Goal: Task Accomplishment & Management: Use online tool/utility

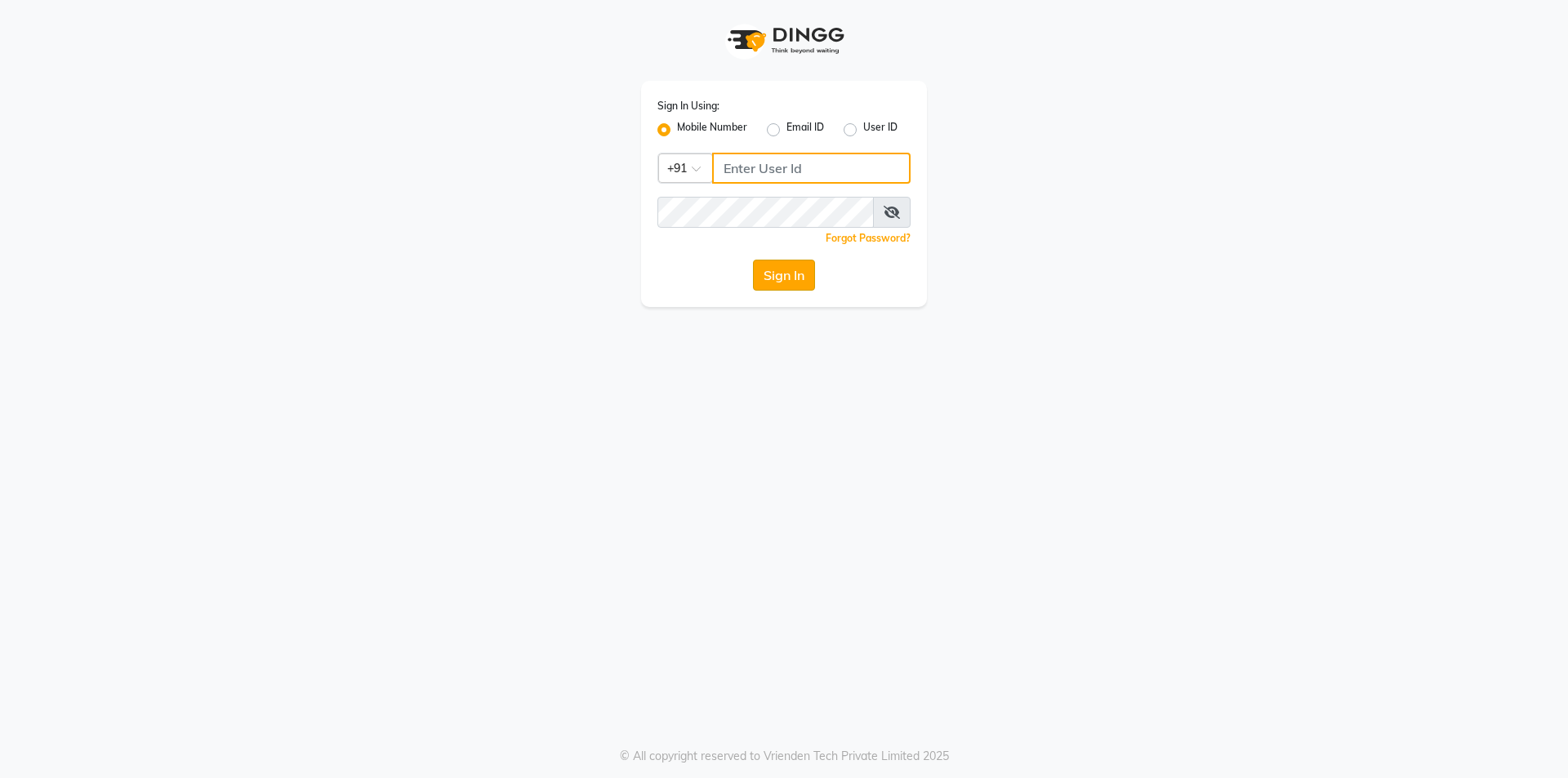
type input "01141520058"
click at [811, 273] on button "Sign In" at bounding box center [784, 275] width 62 height 31
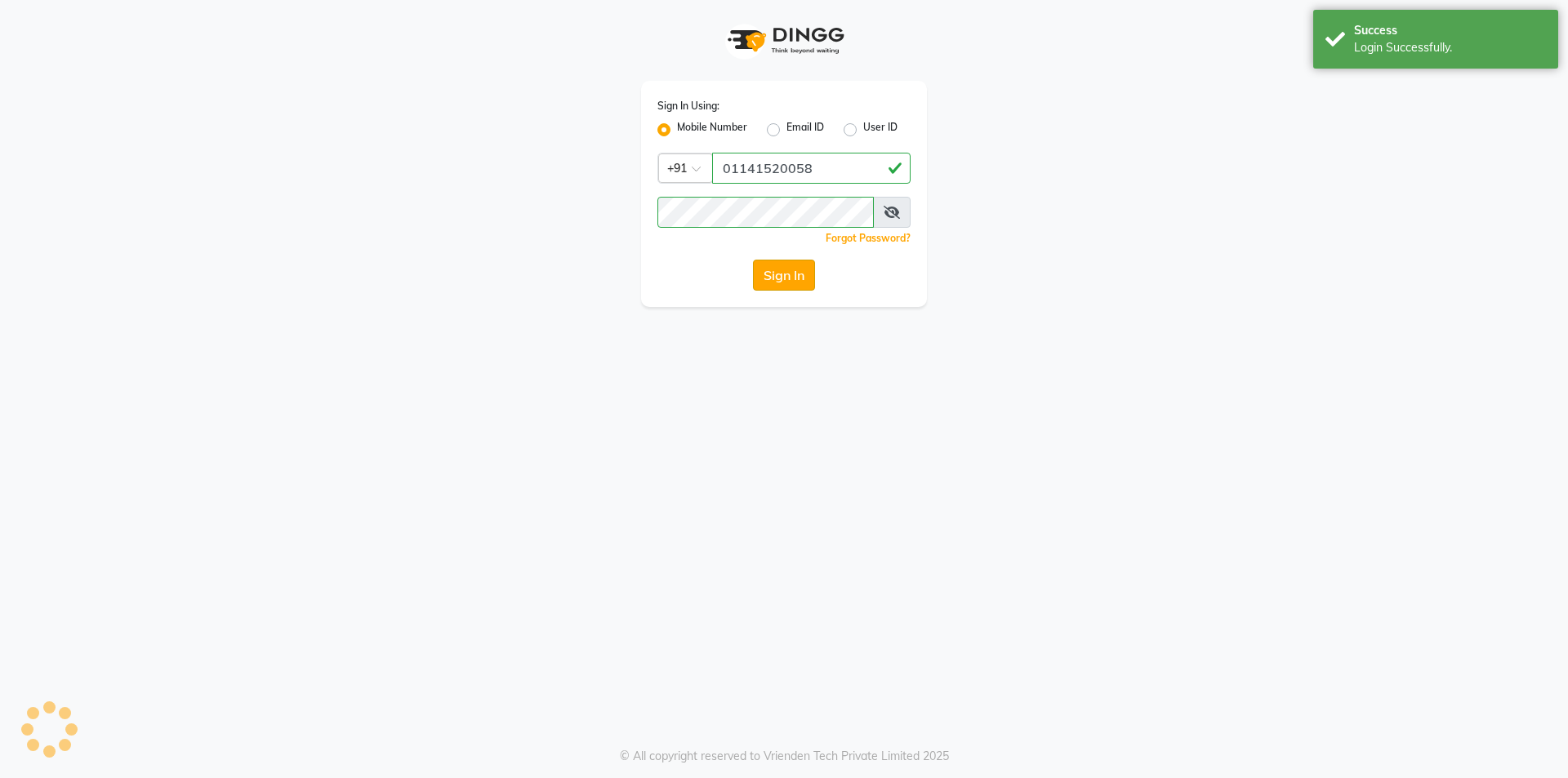
select select "service"
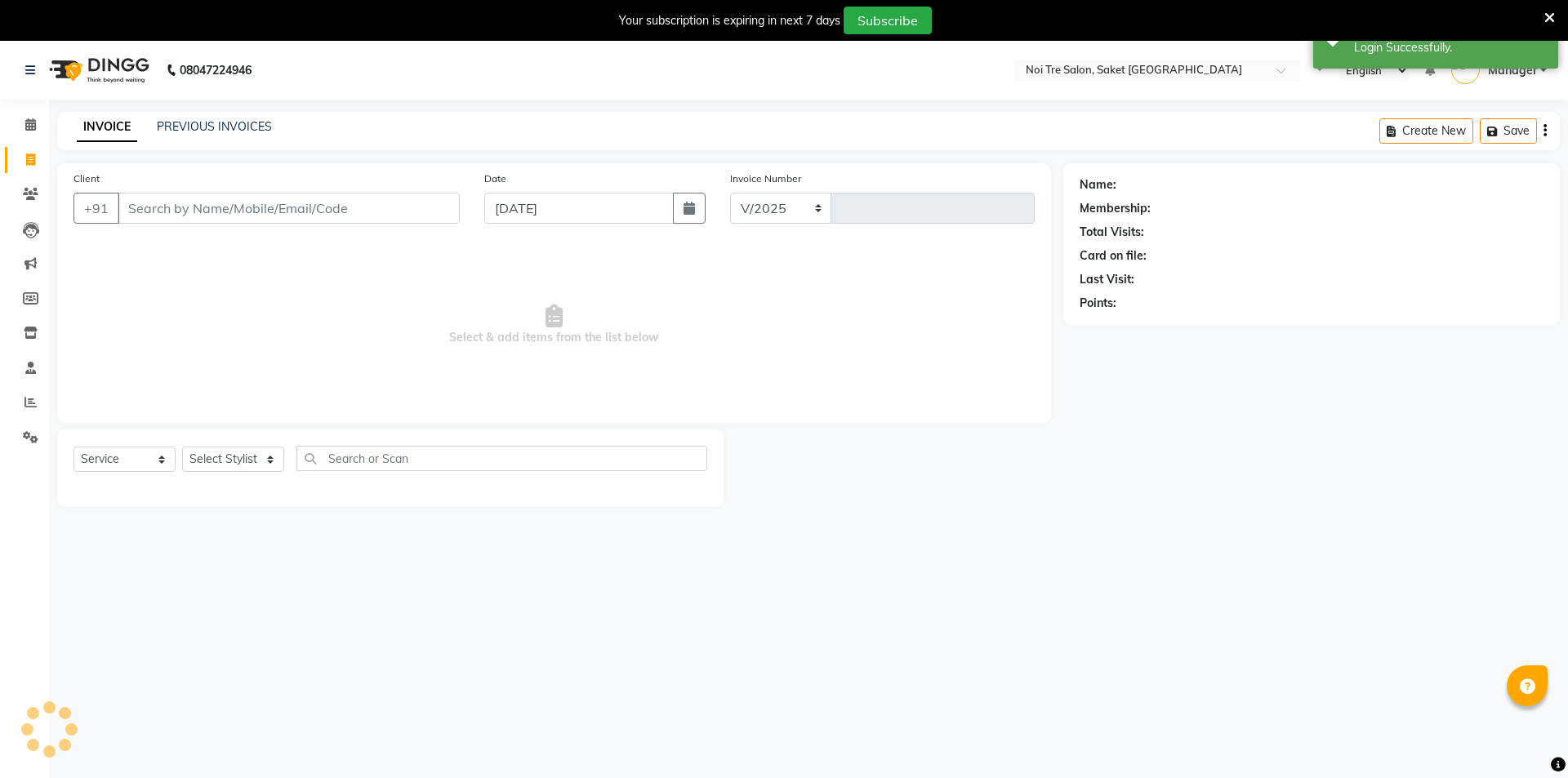
select select "4899"
type input "1769"
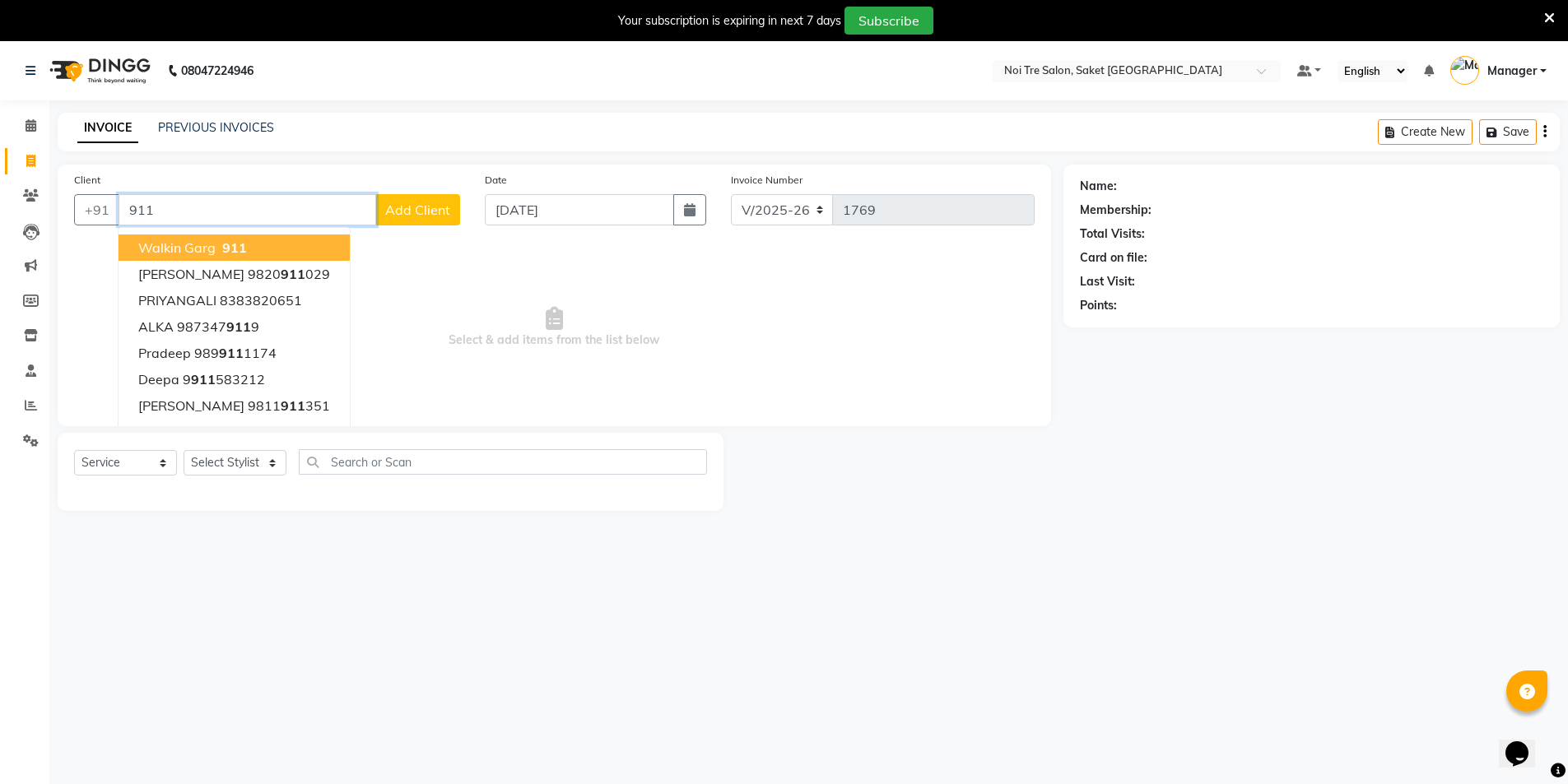
click at [182, 243] on span "Walkin Garg" at bounding box center [176, 248] width 77 height 17
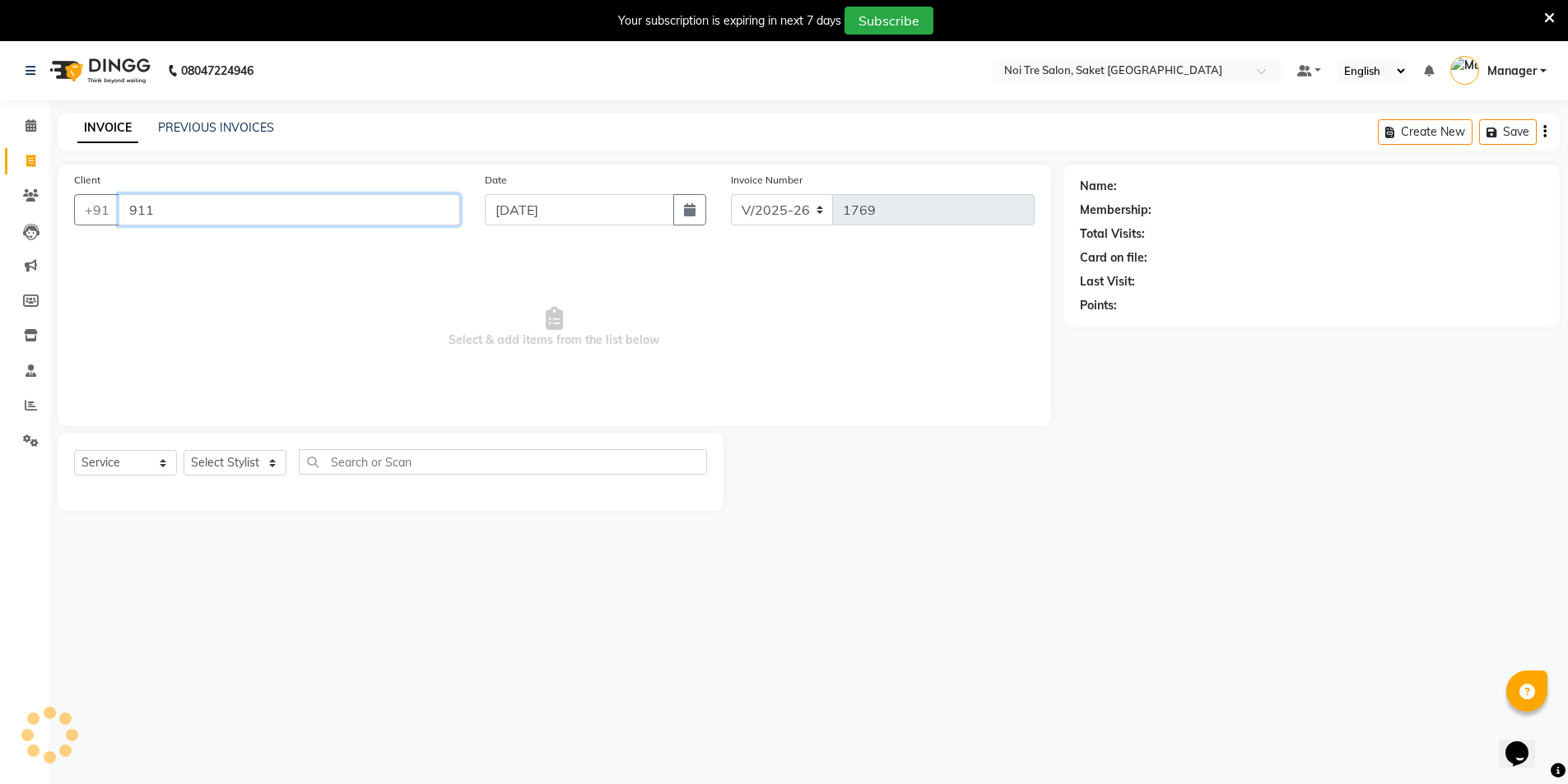
type input "911"
select select "1: Object"
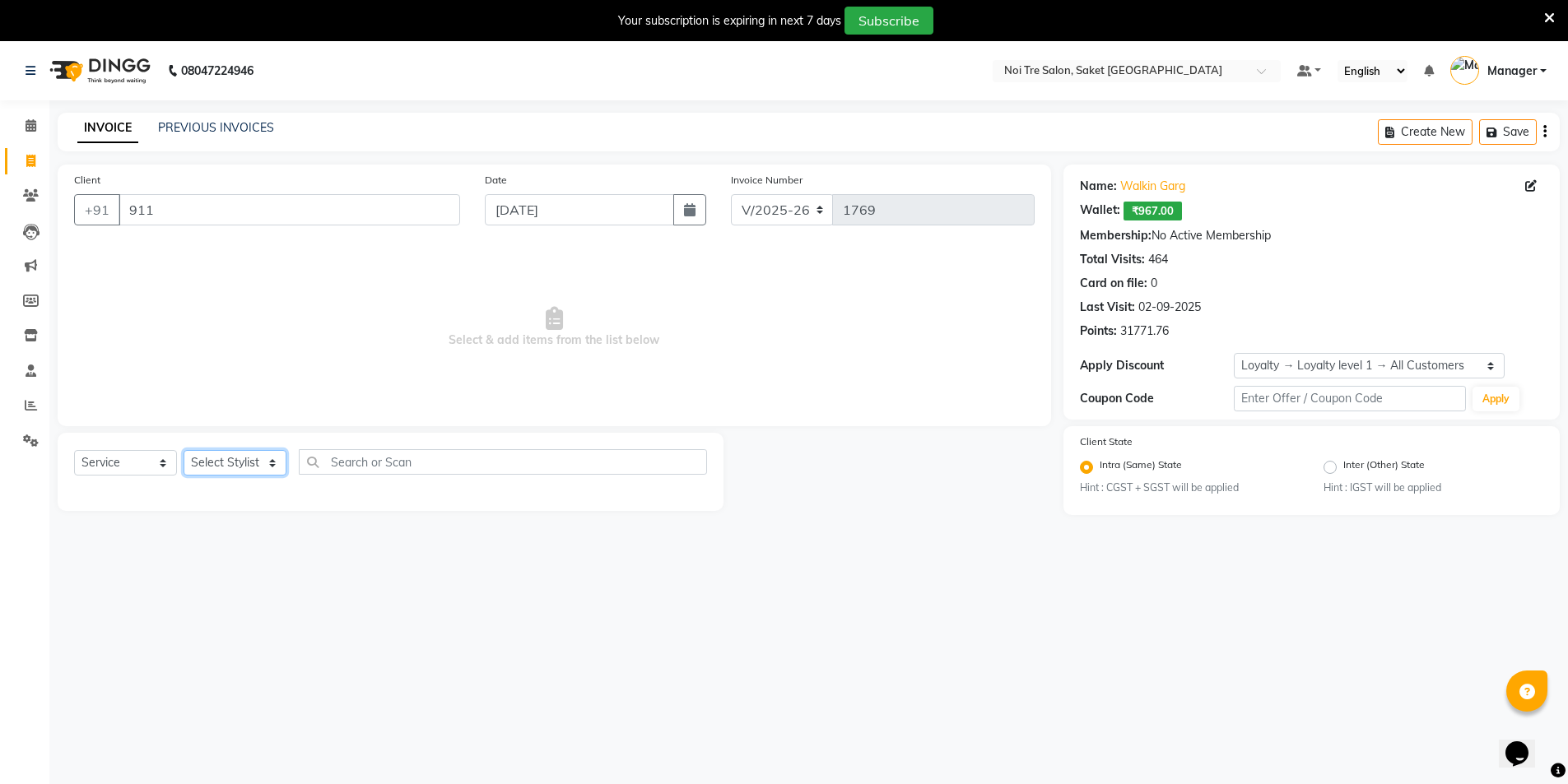
click at [232, 470] on select "Select Stylist AMIT Bobby GAURAV harry Manager Mazid rohit salman Shahdab shiva…" at bounding box center [235, 462] width 103 height 25
select select "53770"
click at [184, 450] on select "Select Stylist AMIT Bobby GAURAV harry Manager Mazid rohit salman Shahdab shiva…" at bounding box center [235, 462] width 103 height 25
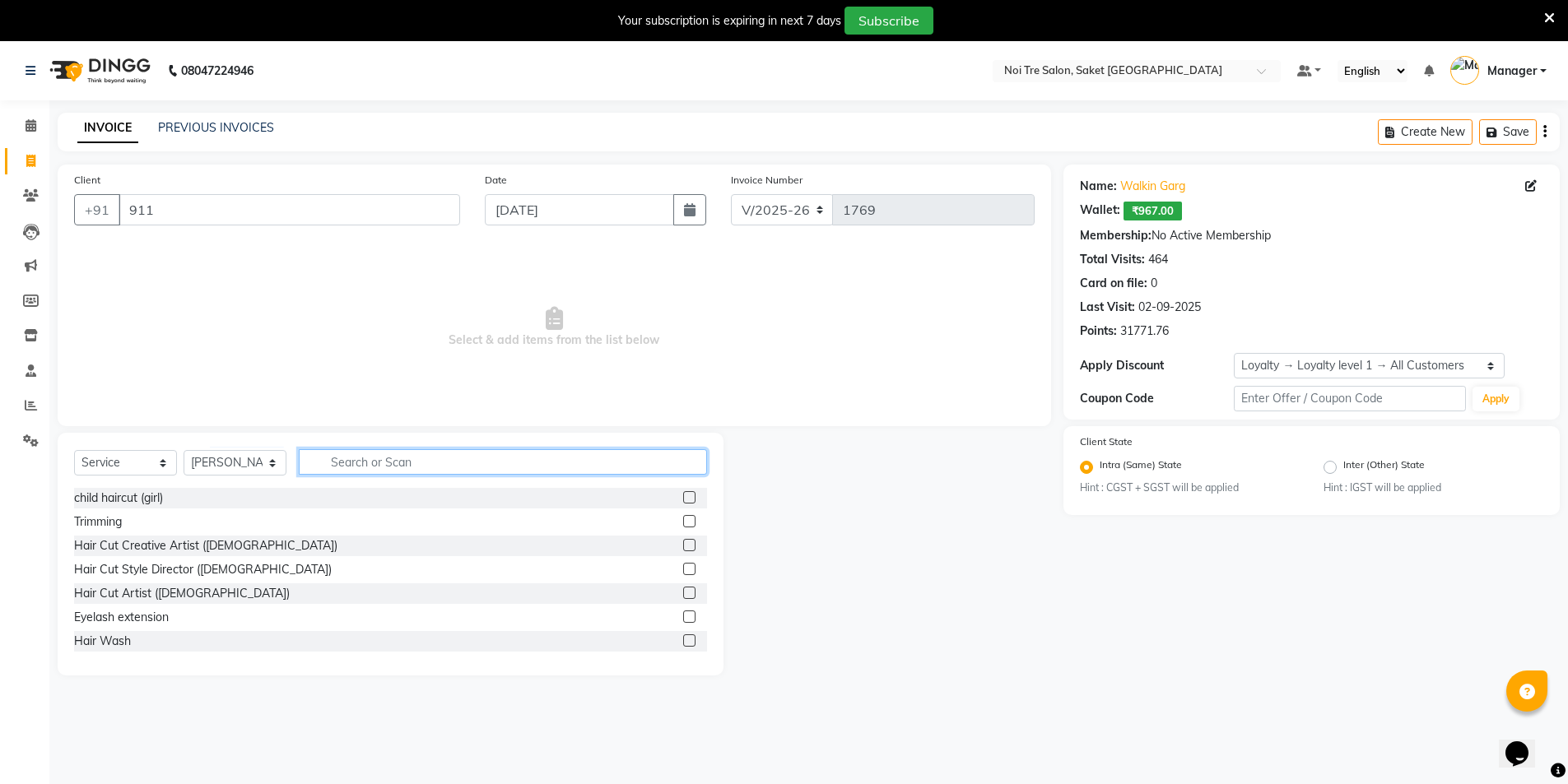
click at [395, 464] on input "text" at bounding box center [503, 461] width 408 height 25
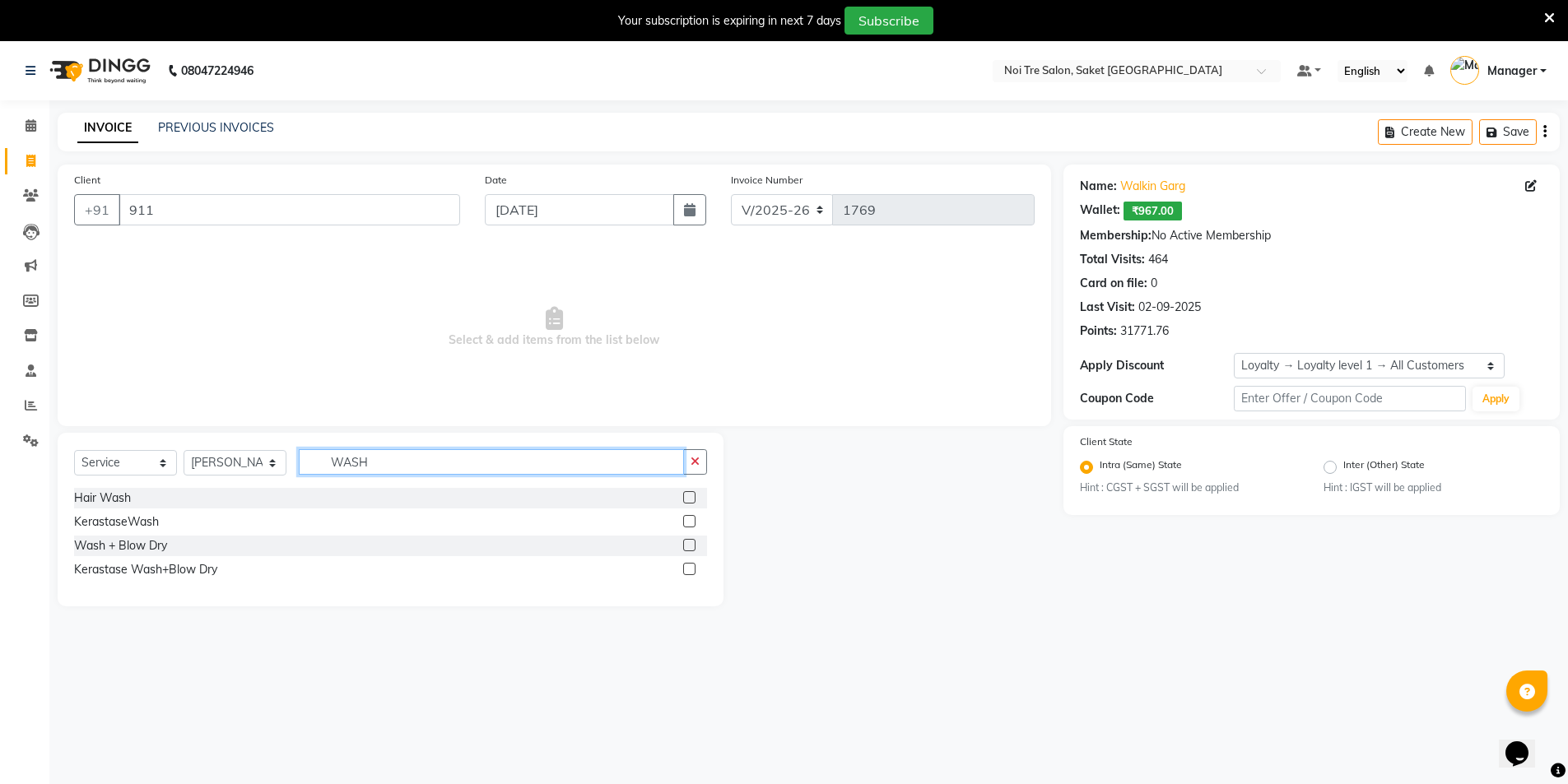
type input "WASH"
click at [687, 497] on label at bounding box center [689, 496] width 12 height 12
click at [687, 497] on input "checkbox" at bounding box center [689, 498] width 11 height 11
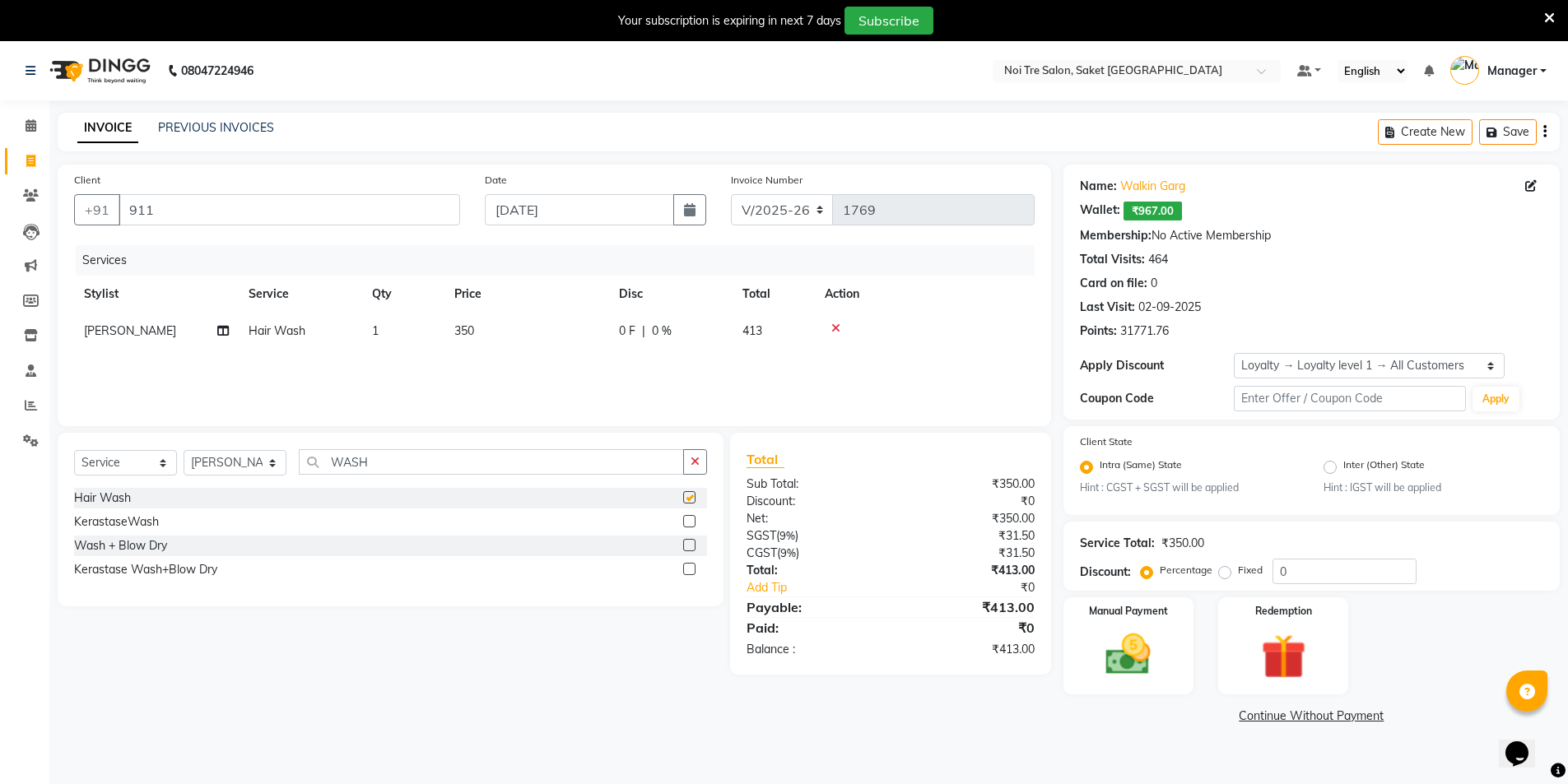
checkbox input "false"
click at [460, 331] on span "350" at bounding box center [463, 330] width 19 height 15
select select "53770"
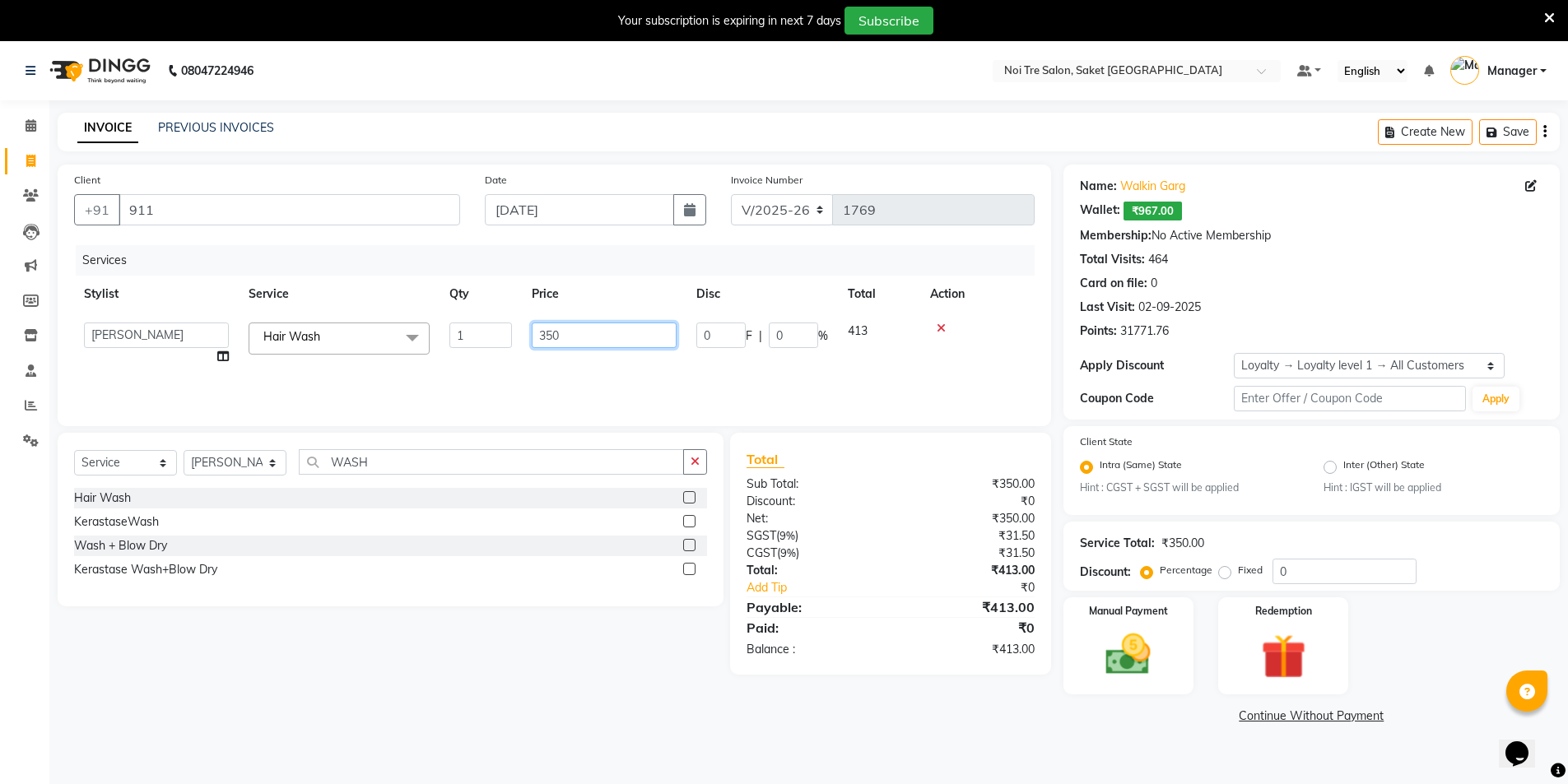
drag, startPoint x: 588, startPoint y: 338, endPoint x: 483, endPoint y: 338, distance: 105.0
click at [483, 338] on tr "AMIT Bobby GAURAV harry Manager Mazid rohit salman Shahdab shivam nails sonam y…" at bounding box center [554, 343] width 961 height 62
type input "250"
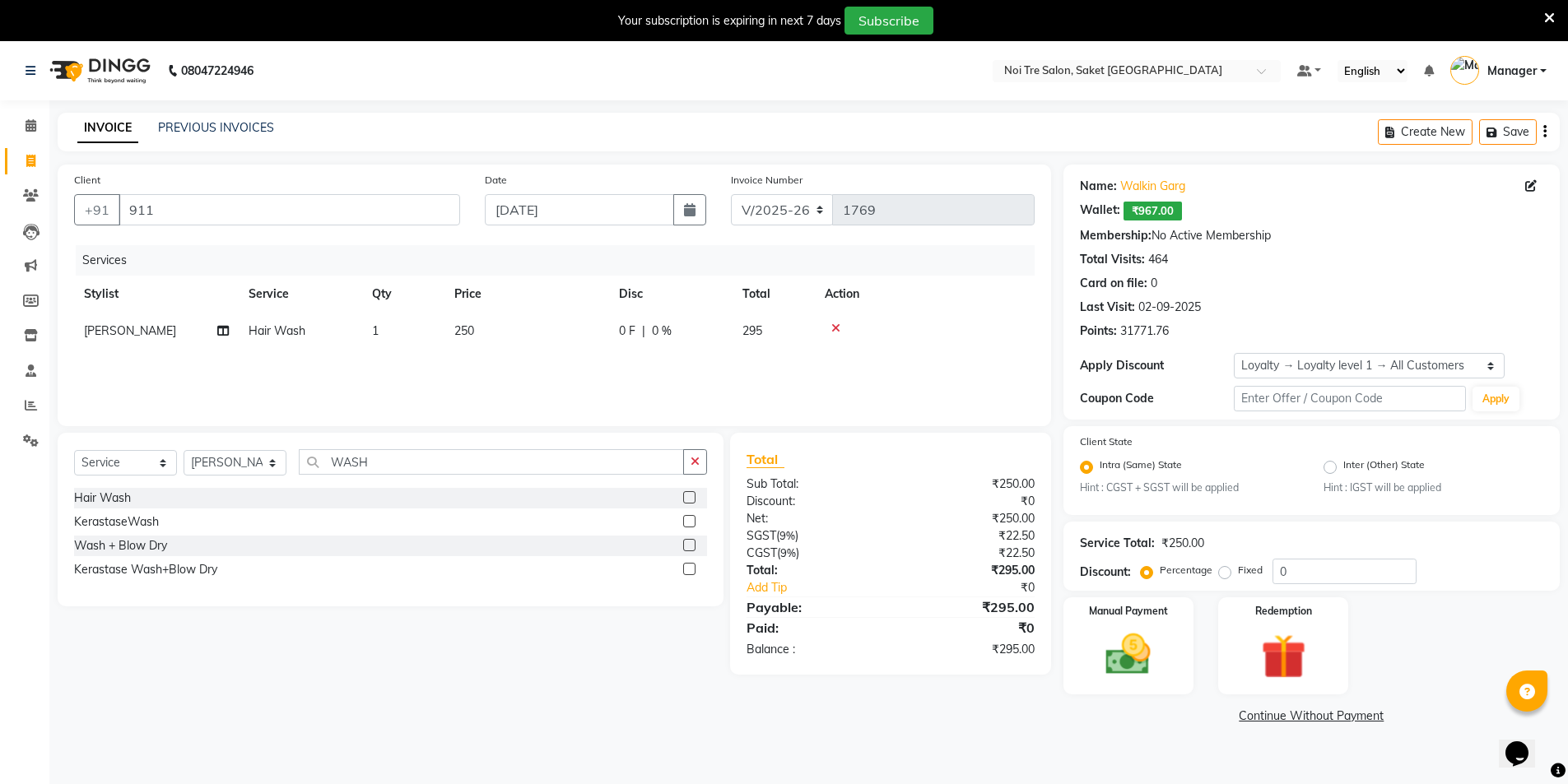
click at [571, 366] on div "Services Stylist Service Qty Price Disc Total Action salman Hair Wash 1 250 0 F…" at bounding box center [554, 327] width 961 height 164
click at [1129, 672] on img at bounding box center [1129, 655] width 76 height 54
click at [1202, 719] on span "CASH" at bounding box center [1200, 717] width 35 height 19
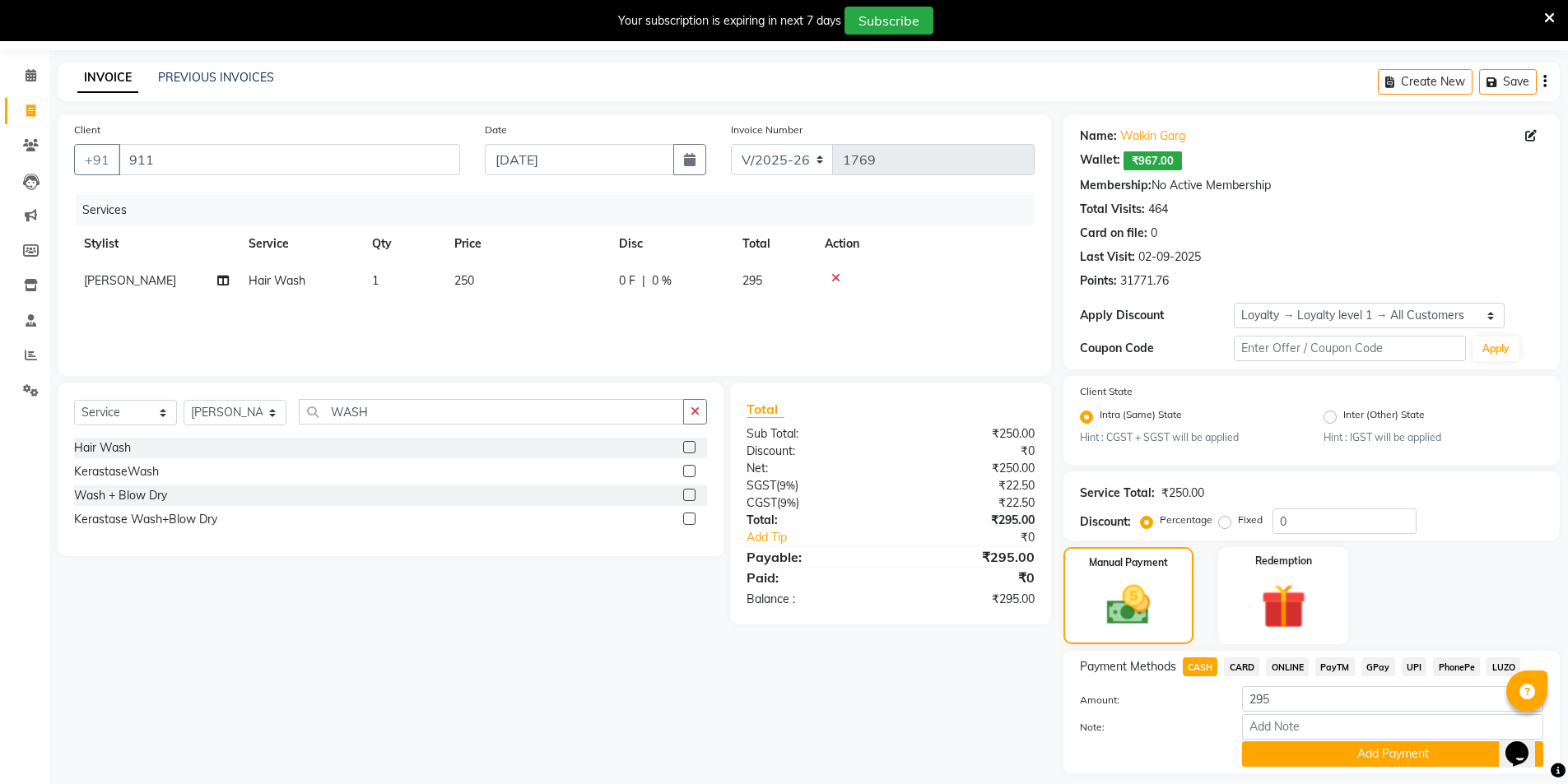
scroll to position [98, 0]
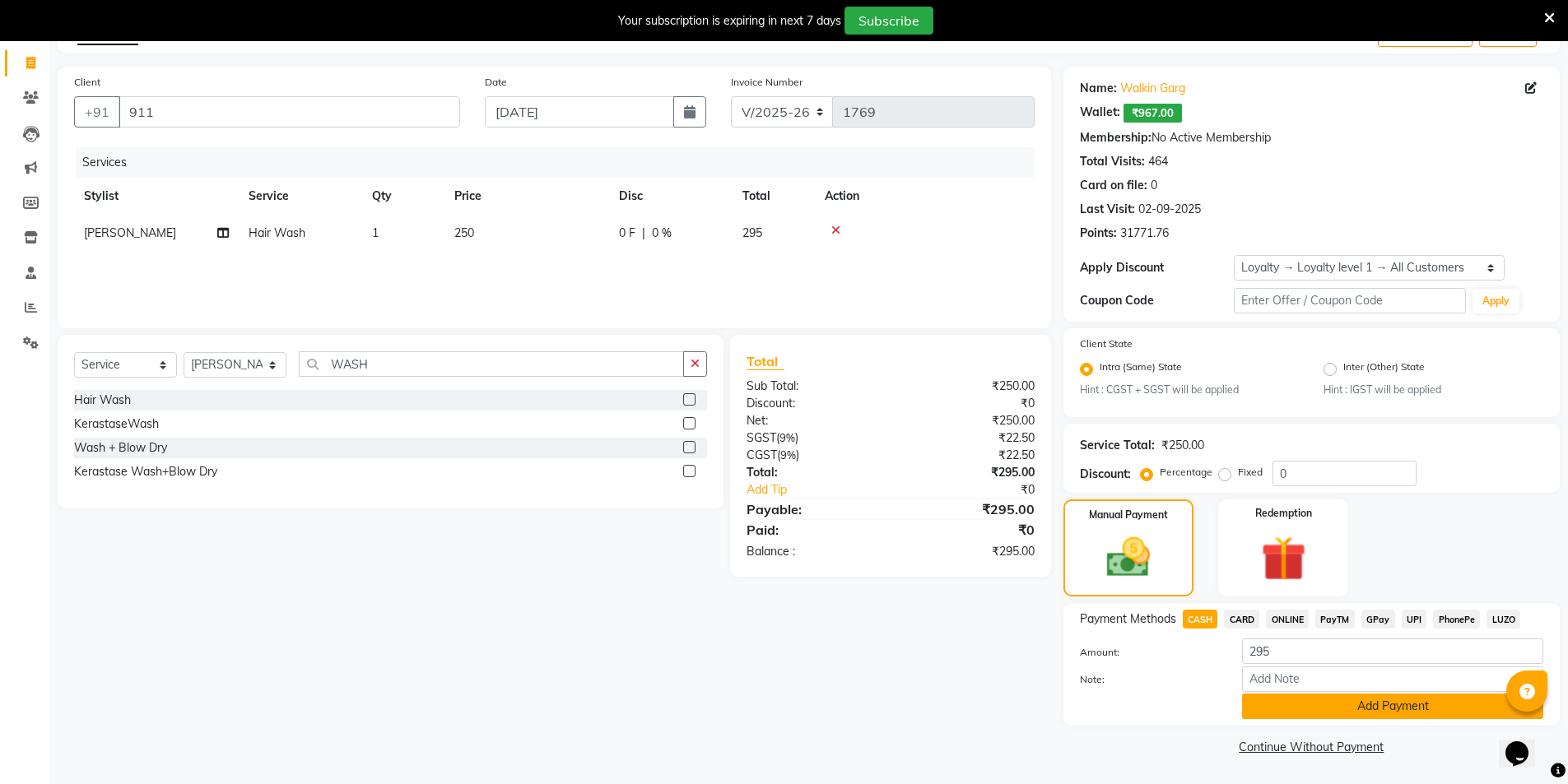
click at [1288, 708] on button "Add Payment" at bounding box center [1393, 705] width 302 height 25
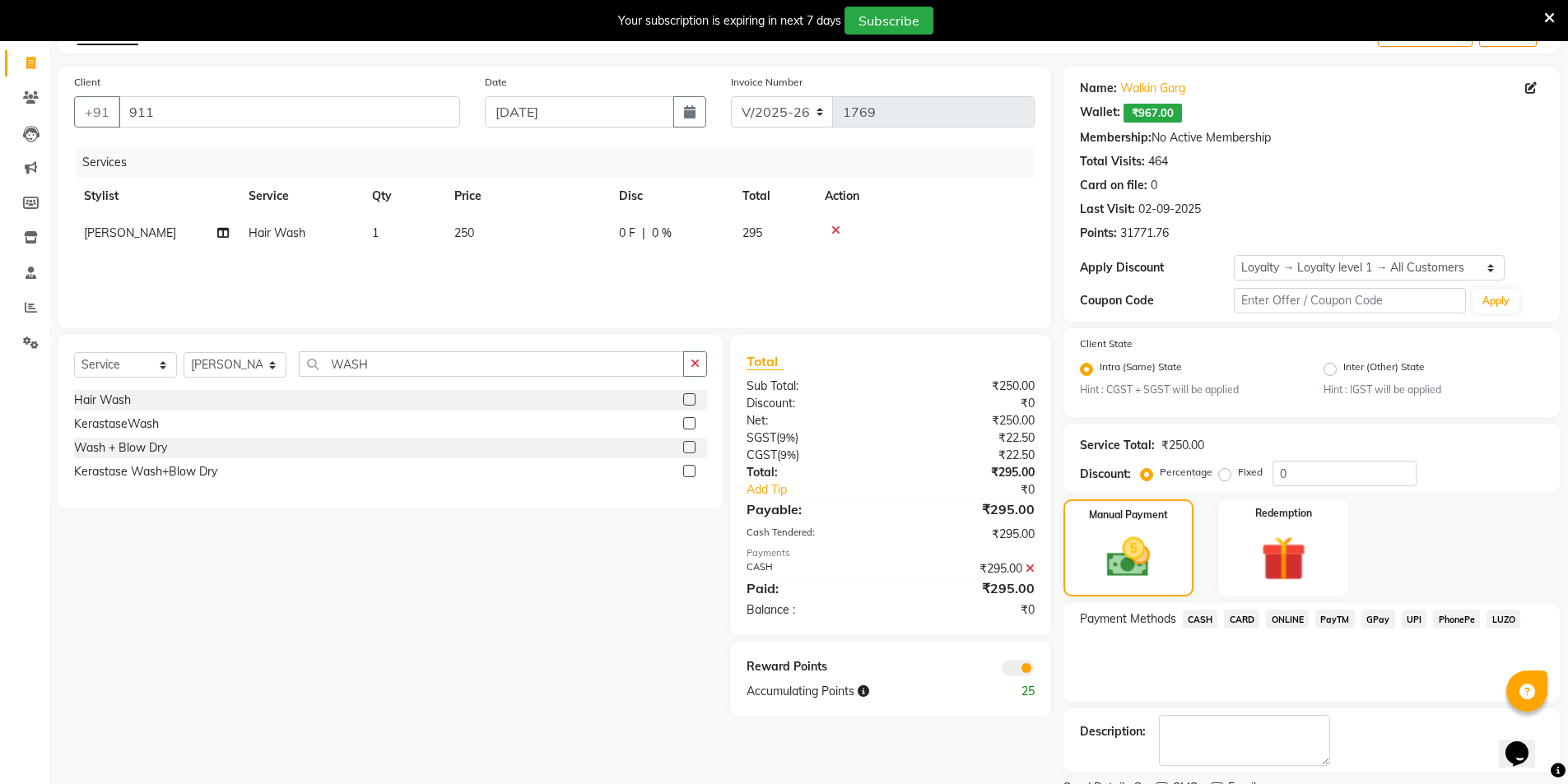
scroll to position [167, 0]
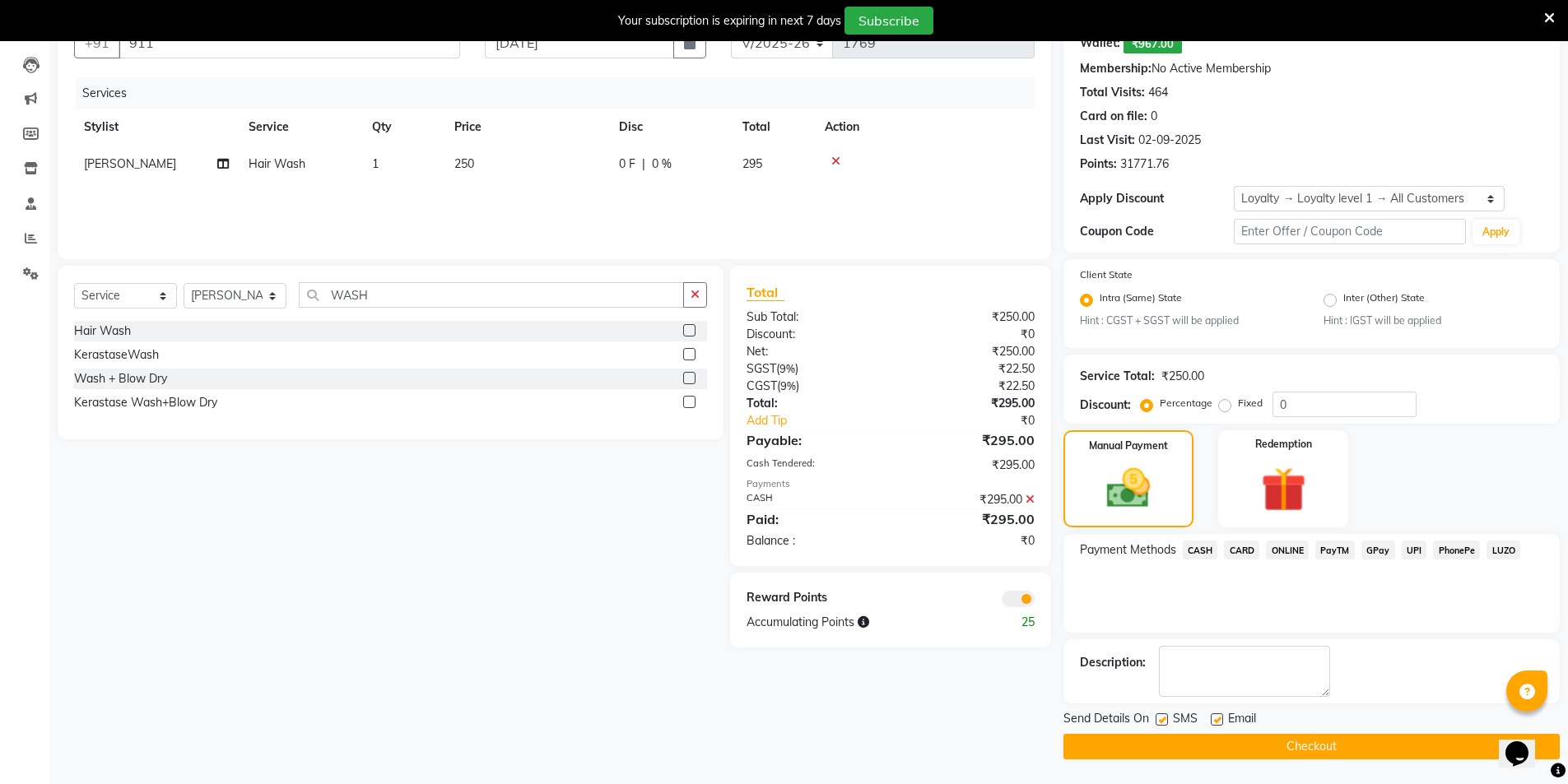
click at [1286, 739] on button "Checkout" at bounding box center [1312, 746] width 497 height 25
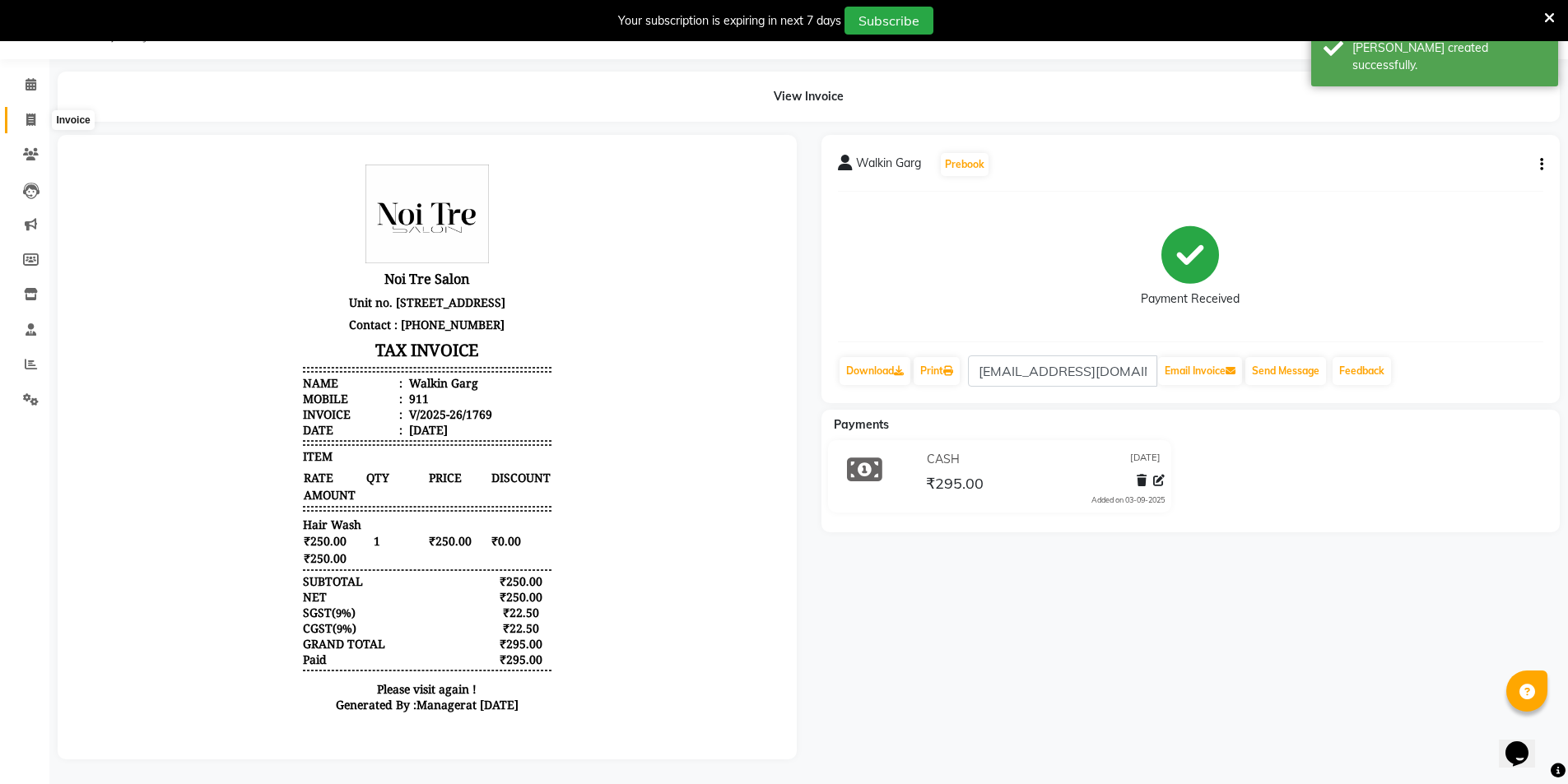
click at [38, 111] on span at bounding box center [31, 121] width 29 height 19
select select "service"
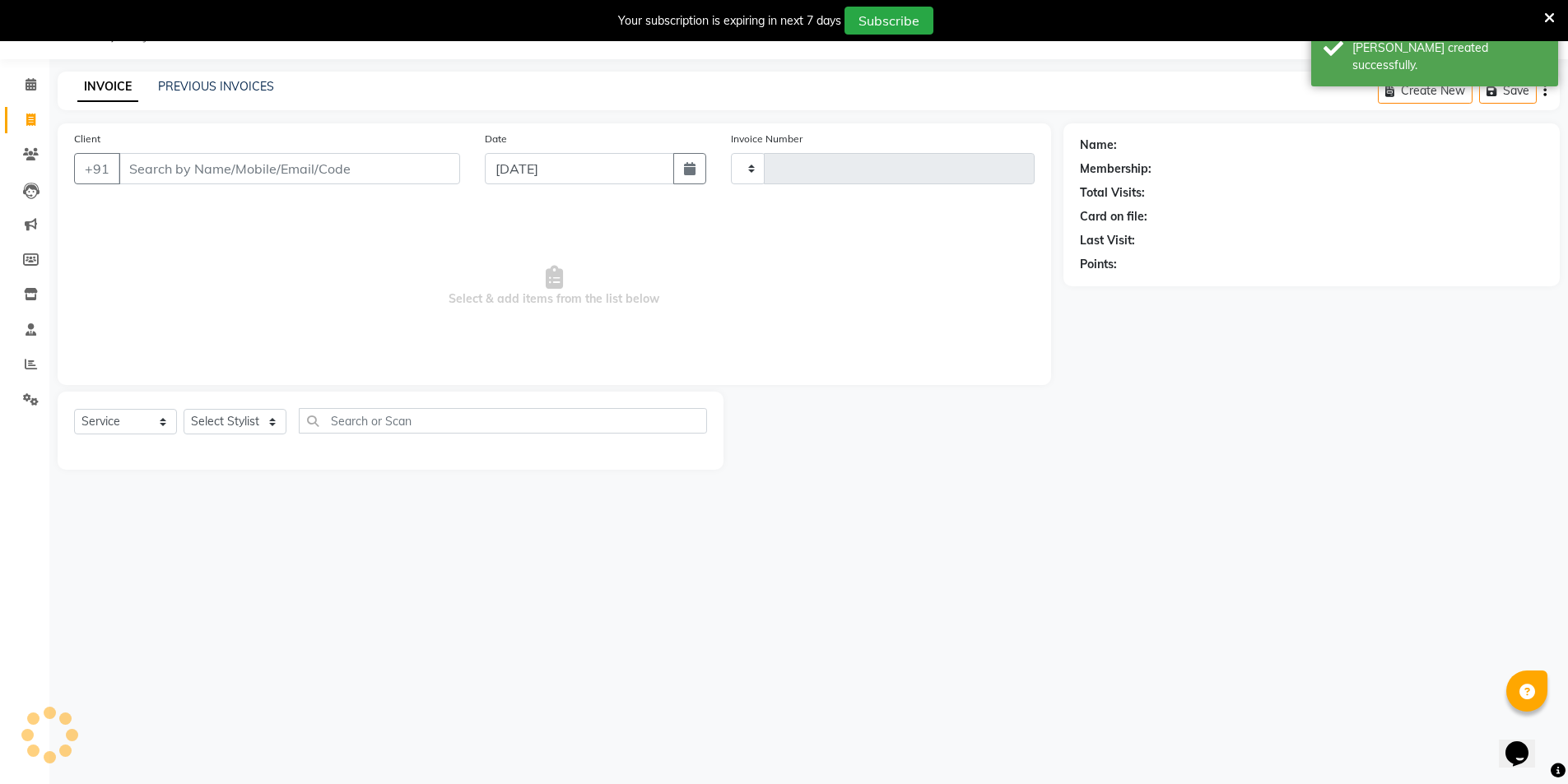
scroll to position [41, 0]
type input "1770"
select select "4899"
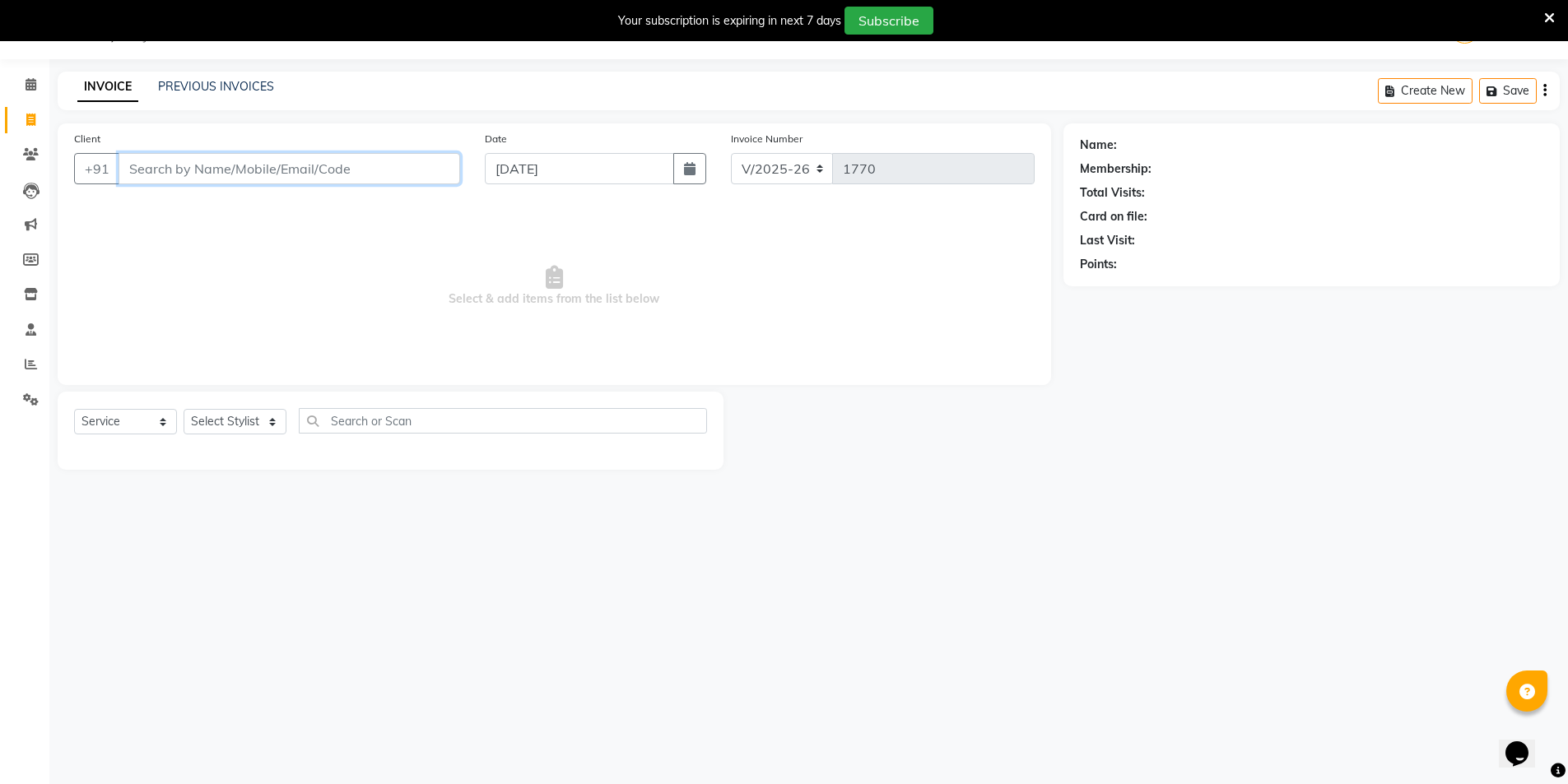
click at [277, 174] on input "Client" at bounding box center [290, 169] width 342 height 32
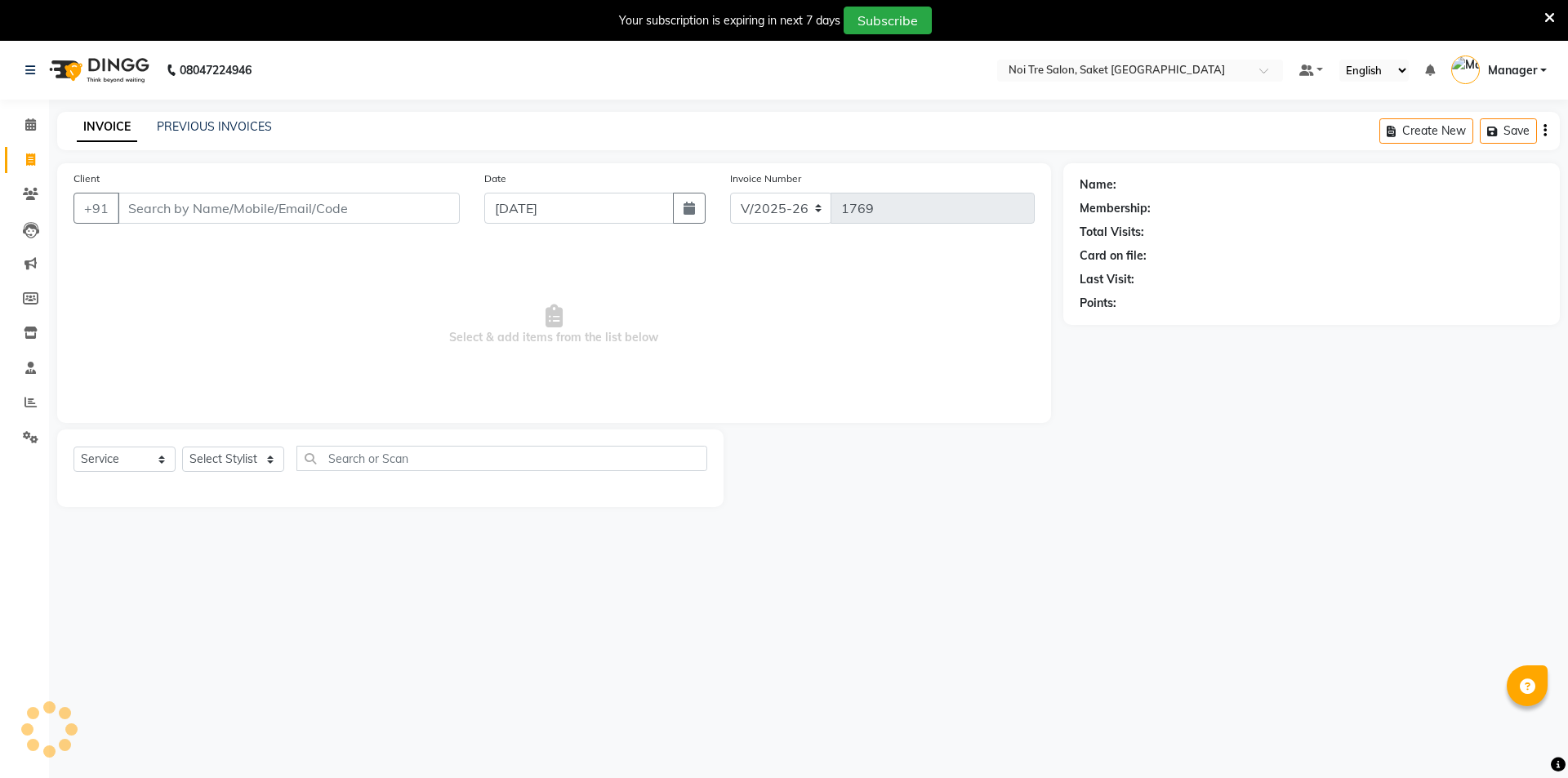
select select "4899"
select select "service"
